Goal: Task Accomplishment & Management: Manage account settings

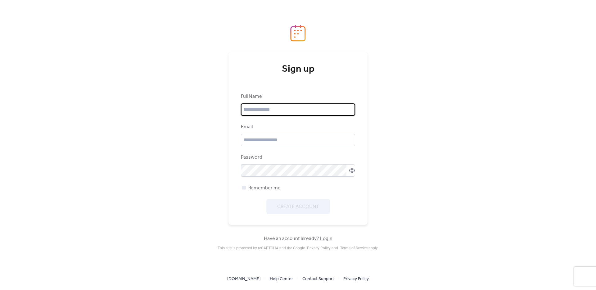
click at [273, 110] on input "text" at bounding box center [298, 109] width 114 height 12
type input "**********"
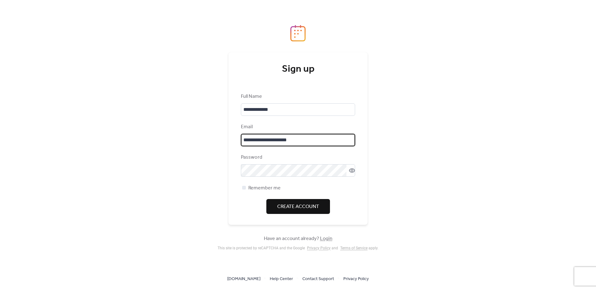
type input "**********"
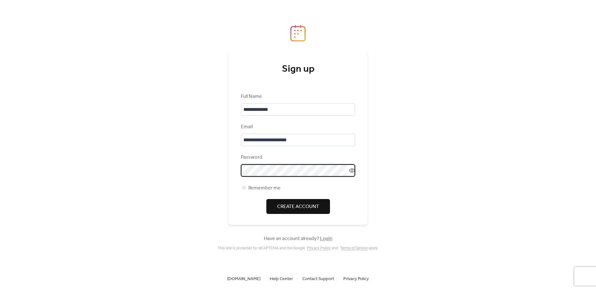
click at [286, 204] on span "Create Account" at bounding box center [298, 206] width 42 height 7
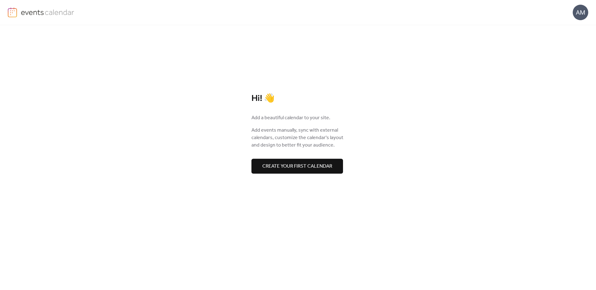
click at [277, 165] on span "Create your first calendar" at bounding box center [297, 166] width 70 height 7
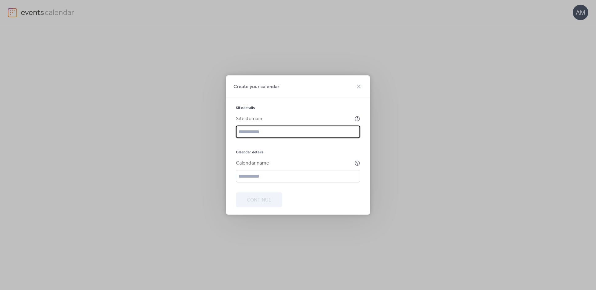
click at [305, 131] on input "text" at bounding box center [298, 132] width 124 height 12
click at [306, 130] on input "**********" at bounding box center [298, 132] width 124 height 12
click at [306, 131] on input "**********" at bounding box center [298, 132] width 124 height 12
type input "**********"
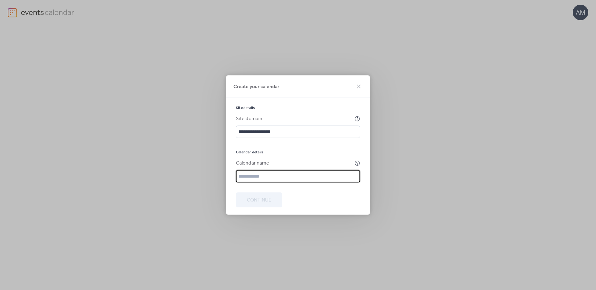
click at [266, 174] on input "text" at bounding box center [298, 176] width 124 height 12
type input "**********"
click at [257, 201] on span "Continue" at bounding box center [259, 200] width 25 height 7
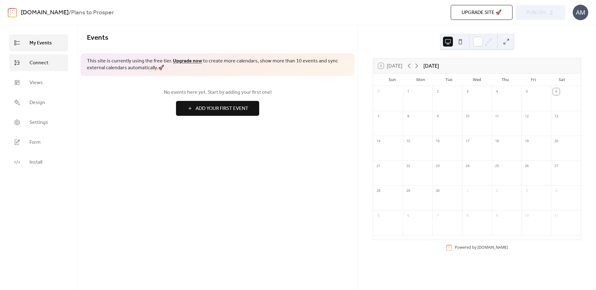
click at [34, 59] on span "Connect" at bounding box center [39, 62] width 19 height 7
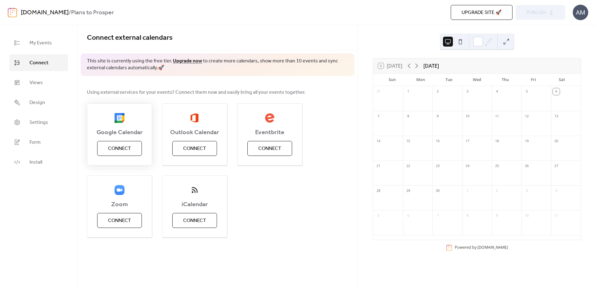
click at [126, 148] on span "Connect" at bounding box center [119, 148] width 23 height 7
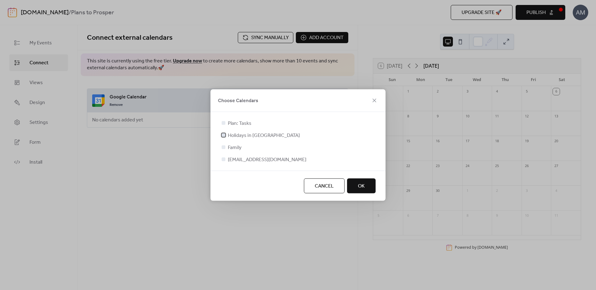
click at [226, 134] on div at bounding box center [223, 135] width 6 height 6
click at [361, 191] on button "OK" at bounding box center [361, 186] width 29 height 15
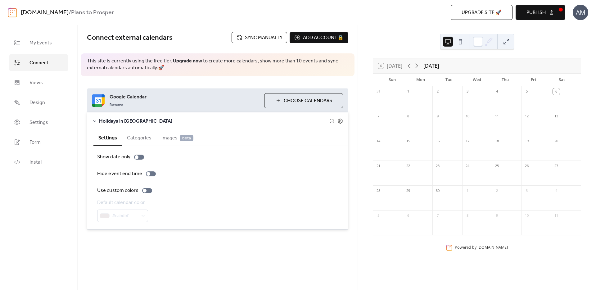
click at [112, 120] on span "Holidays in [GEOGRAPHIC_DATA]" at bounding box center [214, 121] width 230 height 7
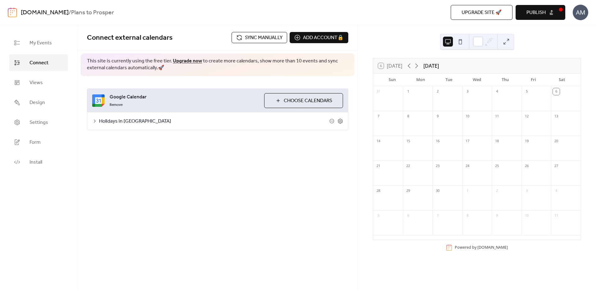
click at [112, 120] on span "Holidays in [GEOGRAPHIC_DATA]" at bounding box center [214, 121] width 230 height 7
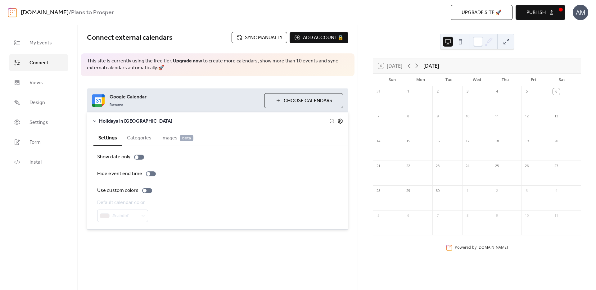
click at [343, 119] on icon at bounding box center [341, 121] width 6 height 6
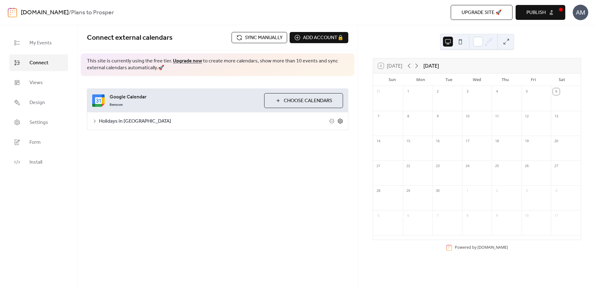
click at [341, 121] on icon at bounding box center [341, 121] width 6 height 6
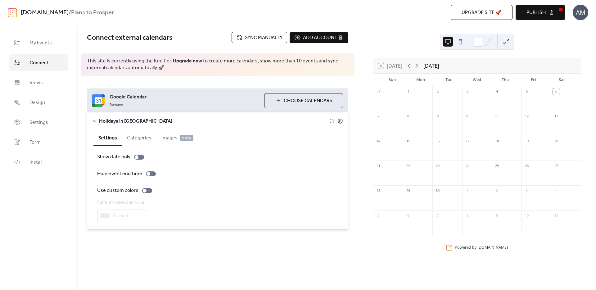
click at [328, 122] on span "Holidays in [GEOGRAPHIC_DATA]" at bounding box center [214, 121] width 230 height 7
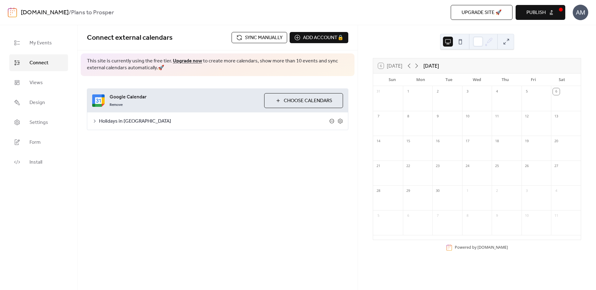
click at [332, 121] on icon at bounding box center [331, 121] width 5 height 5
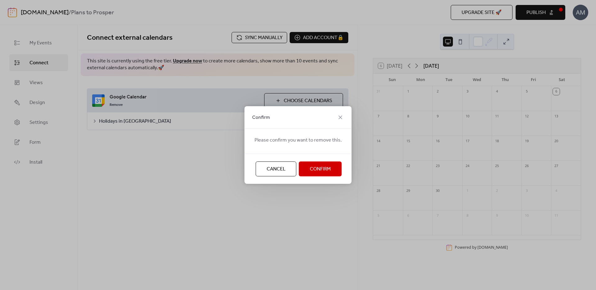
click at [310, 171] on span "Confirm" at bounding box center [320, 169] width 21 height 7
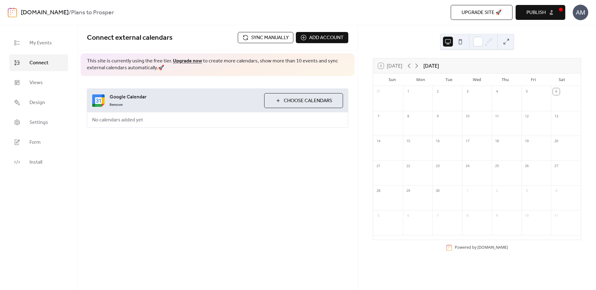
click at [297, 104] on span "Choose Calendars" at bounding box center [308, 100] width 48 height 7
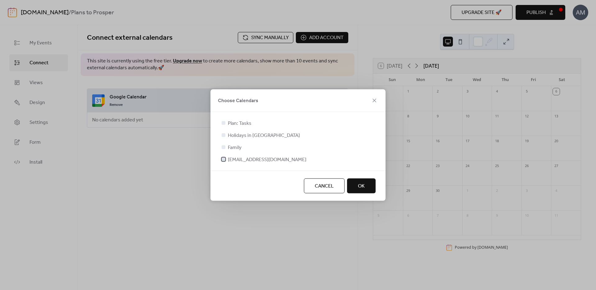
click at [253, 159] on span "[EMAIL_ADDRESS][DOMAIN_NAME]" at bounding box center [267, 159] width 79 height 7
click at [361, 187] on span "OK" at bounding box center [361, 186] width 7 height 7
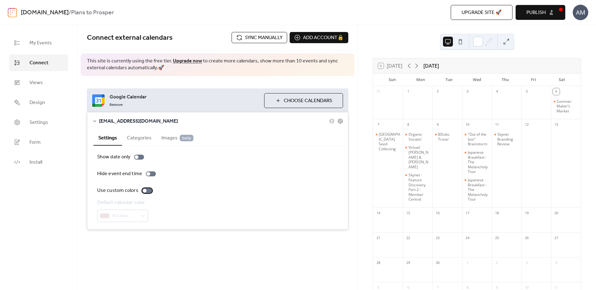
click at [144, 190] on div at bounding box center [145, 191] width 4 height 4
click at [143, 191] on div at bounding box center [147, 190] width 10 height 5
click at [503, 44] on button at bounding box center [507, 42] width 10 height 10
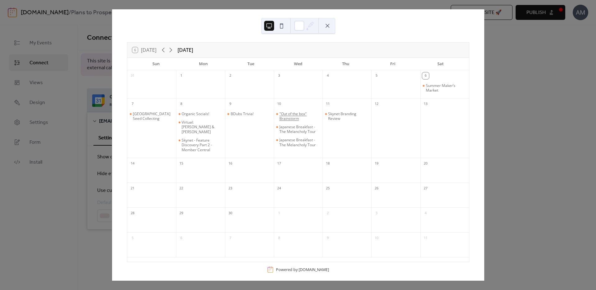
click at [291, 112] on div ""Out of the box" Brainstorm" at bounding box center [299, 116] width 41 height 10
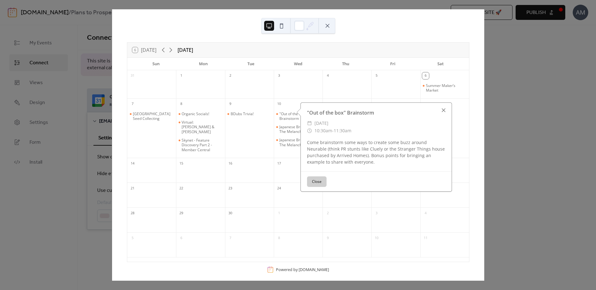
click at [444, 112] on div at bounding box center [443, 110] width 9 height 9
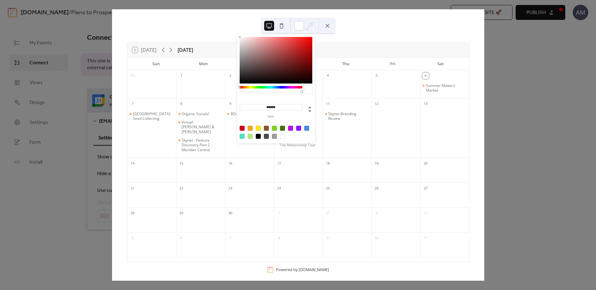
click at [306, 26] on icon at bounding box center [310, 25] width 9 height 9
click at [243, 135] on div at bounding box center [242, 136] width 5 height 5
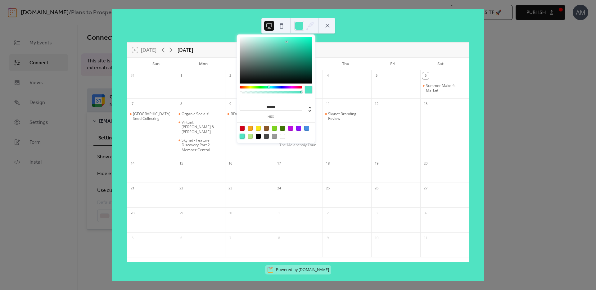
click at [243, 135] on div at bounding box center [242, 136] width 5 height 5
click at [281, 137] on div "******* hex" at bounding box center [276, 119] width 73 height 45
click at [283, 138] on div at bounding box center [282, 136] width 5 height 5
type input "*******"
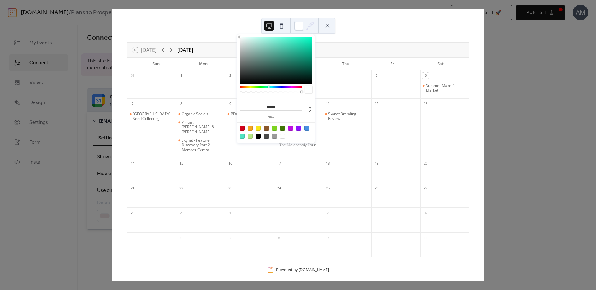
click at [280, 27] on button at bounding box center [282, 26] width 10 height 10
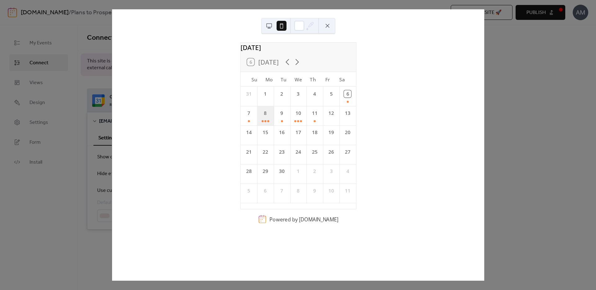
click at [268, 125] on div "8" at bounding box center [265, 115] width 16 height 19
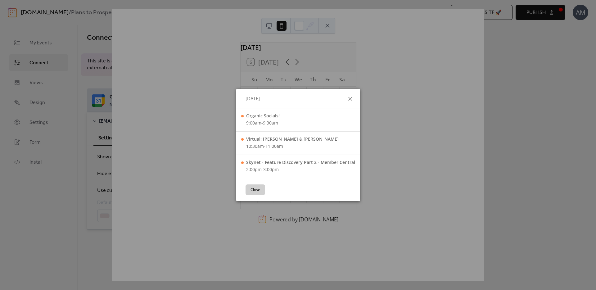
click at [351, 99] on icon at bounding box center [350, 98] width 7 height 7
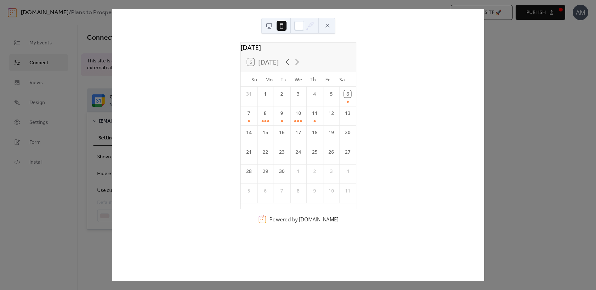
click at [325, 29] on button at bounding box center [328, 26] width 10 height 10
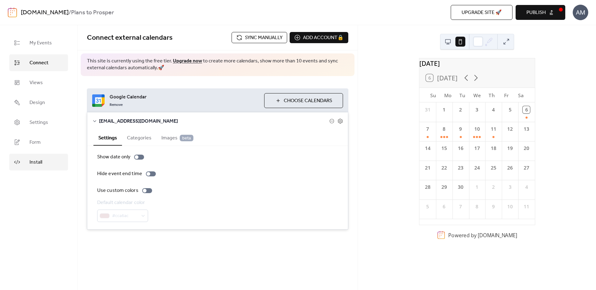
click at [42, 167] on link "Install" at bounding box center [38, 162] width 59 height 17
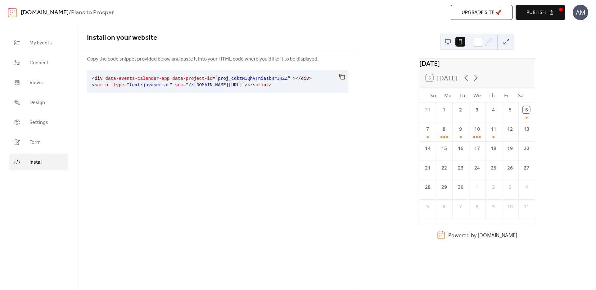
click at [503, 41] on button at bounding box center [507, 42] width 10 height 10
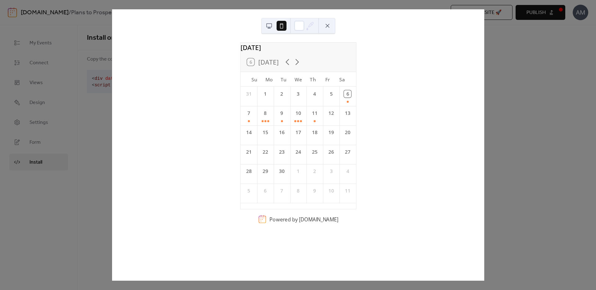
click at [265, 29] on button at bounding box center [269, 26] width 10 height 10
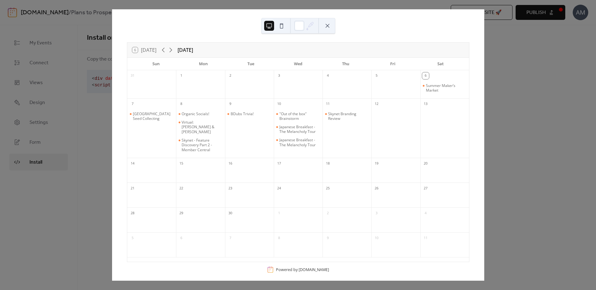
click at [484, 69] on div "6 [DATE] [DATE] Sun Mon Tue Wed Thu Fri Sat 31 1 2 3 4 5 6 Summer Maker’s Marke…" at bounding box center [298, 144] width 373 height 271
click at [329, 31] on div at bounding box center [298, 26] width 74 height 16
click at [329, 26] on button at bounding box center [328, 26] width 10 height 10
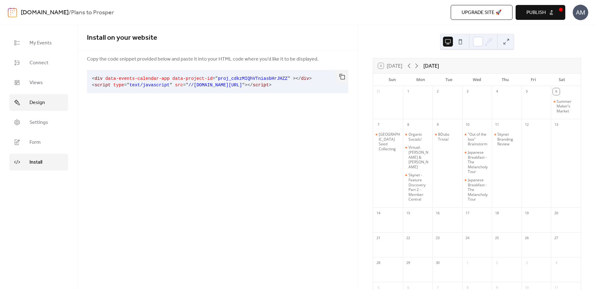
click at [37, 102] on span "Design" at bounding box center [38, 102] width 16 height 7
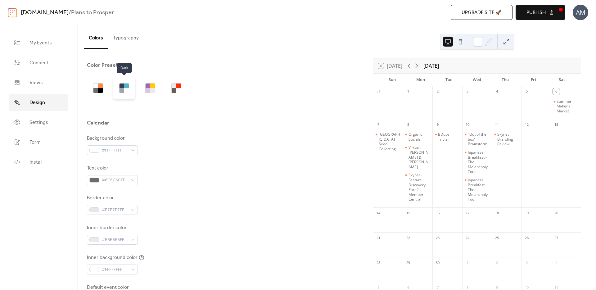
click at [124, 93] on div at bounding box center [122, 90] width 5 height 5
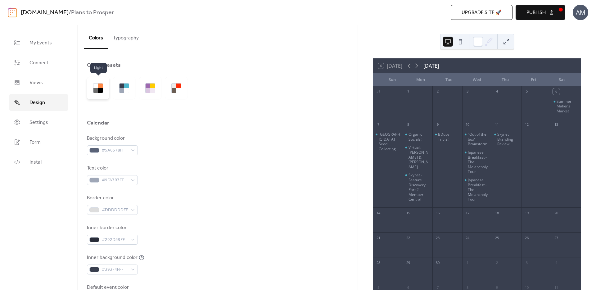
click at [89, 93] on div at bounding box center [98, 88] width 22 height 22
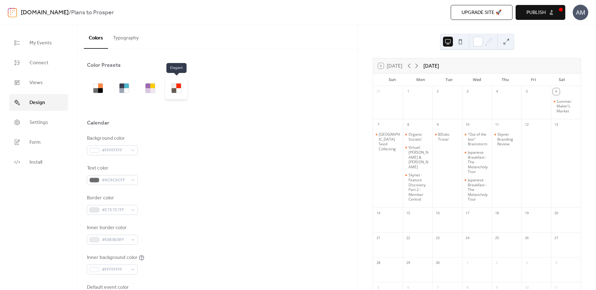
click at [178, 89] on div at bounding box center [178, 90] width 5 height 5
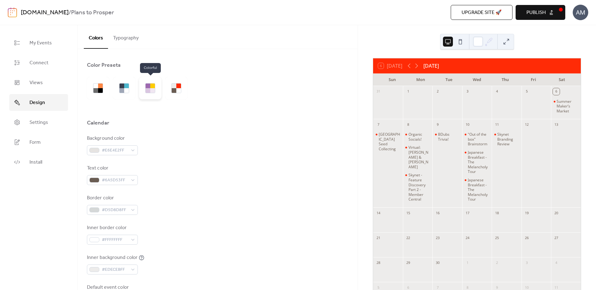
click at [145, 89] on div at bounding box center [150, 88] width 10 height 10
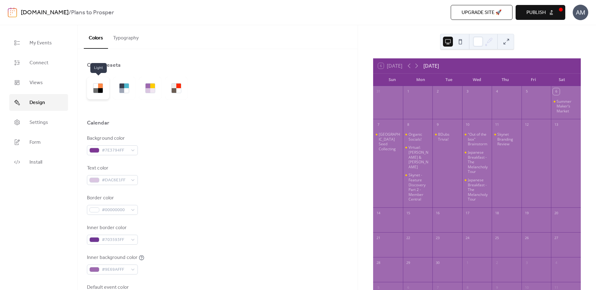
click at [88, 90] on div at bounding box center [98, 88] width 22 height 22
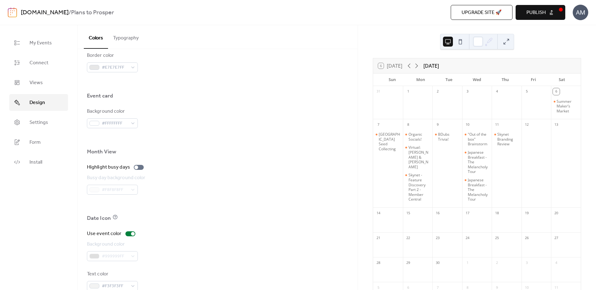
scroll to position [361, 0]
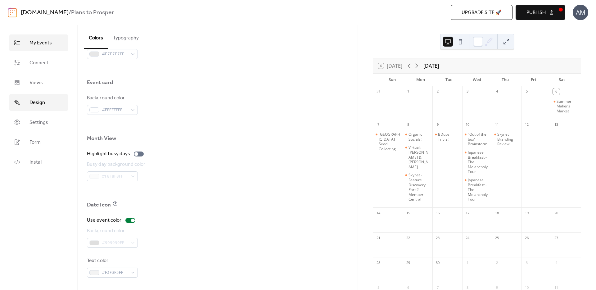
click at [42, 47] on span "My Events" at bounding box center [41, 42] width 22 height 7
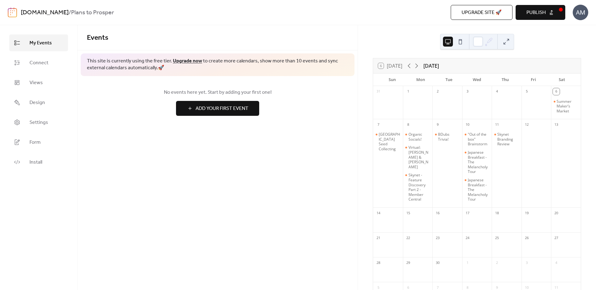
click at [206, 111] on span "Add Your First Event" at bounding box center [222, 108] width 53 height 7
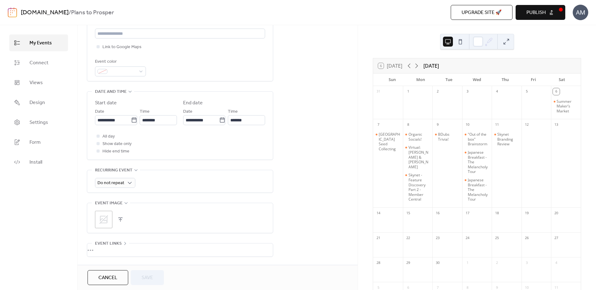
scroll to position [175, 0]
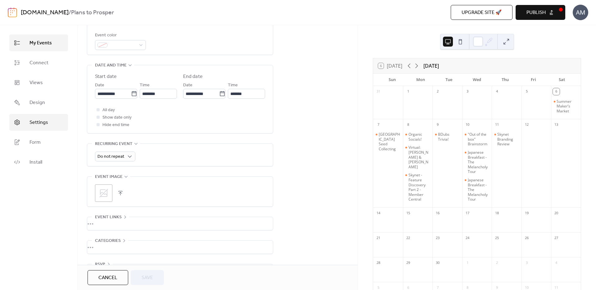
click at [40, 122] on span "Settings" at bounding box center [39, 122] width 19 height 7
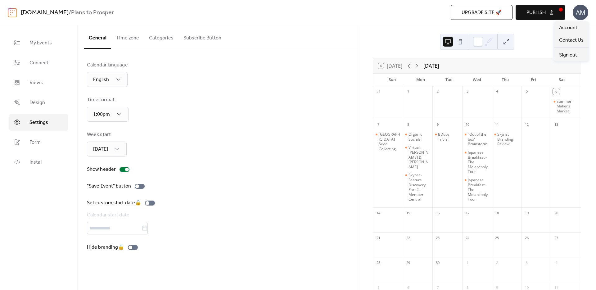
click at [580, 16] on div "AM" at bounding box center [581, 13] width 16 height 16
click at [569, 32] on span "Account" at bounding box center [568, 27] width 18 height 7
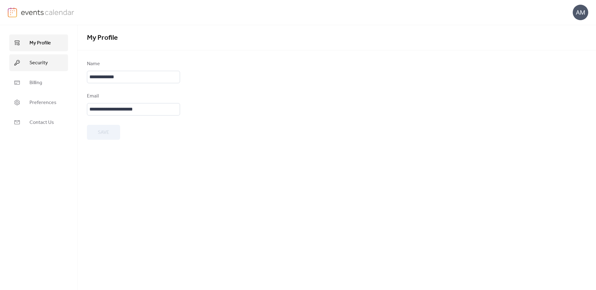
click at [42, 61] on span "Security" at bounding box center [39, 62] width 18 height 7
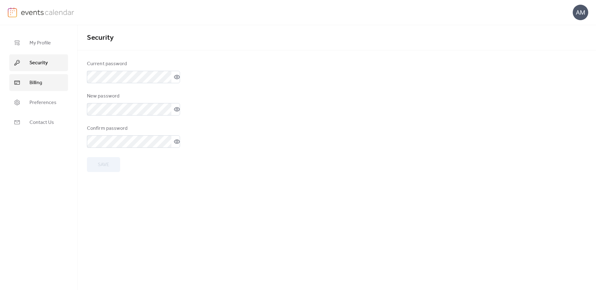
click at [40, 77] on link "Billing" at bounding box center [38, 82] width 59 height 17
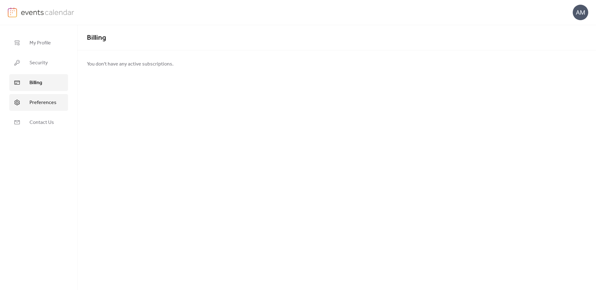
click at [35, 104] on span "Preferences" at bounding box center [43, 102] width 27 height 7
click at [34, 122] on span "Contact Us" at bounding box center [42, 122] width 25 height 7
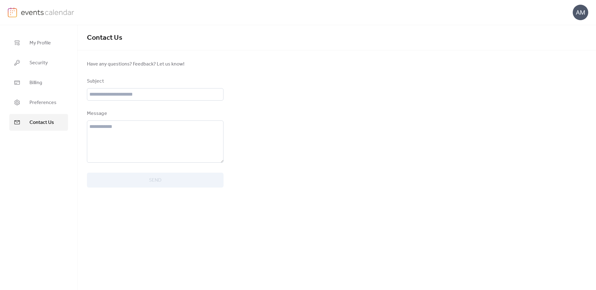
click at [39, 33] on div "My Profile Security Billing Preferences Contact Us" at bounding box center [39, 157] width 78 height 265
click at [38, 43] on span "My Profile" at bounding box center [40, 42] width 21 height 7
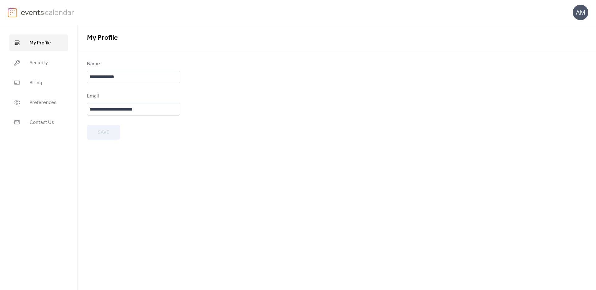
click at [41, 16] on img at bounding box center [48, 11] width 54 height 9
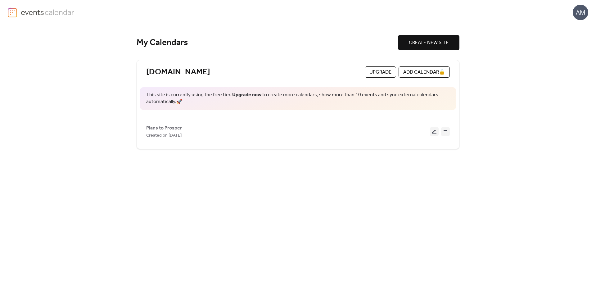
click at [377, 71] on span "Upgrade" at bounding box center [381, 72] width 22 height 7
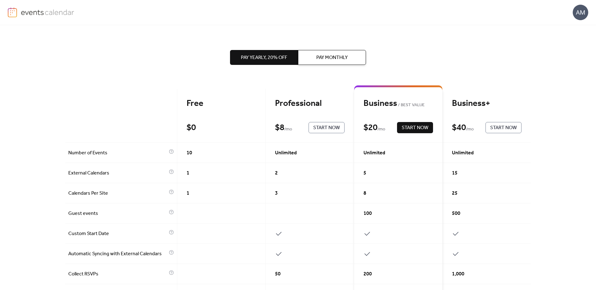
scroll to position [1, 0]
click at [333, 131] on span "Start Now" at bounding box center [326, 127] width 27 height 7
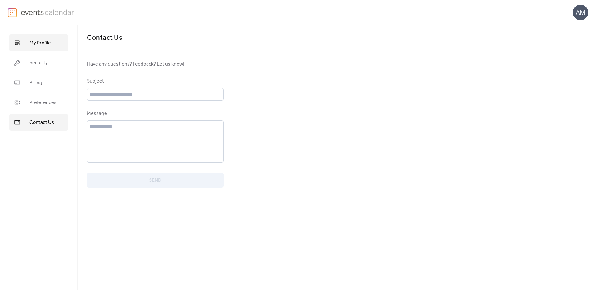
click at [36, 43] on span "My Profile" at bounding box center [40, 42] width 21 height 7
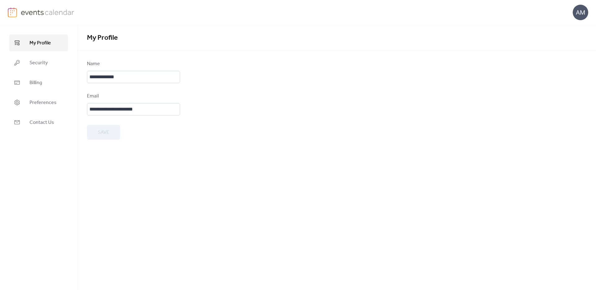
click at [51, 12] on img at bounding box center [48, 11] width 54 height 9
